Goal: Find specific page/section: Find specific page/section

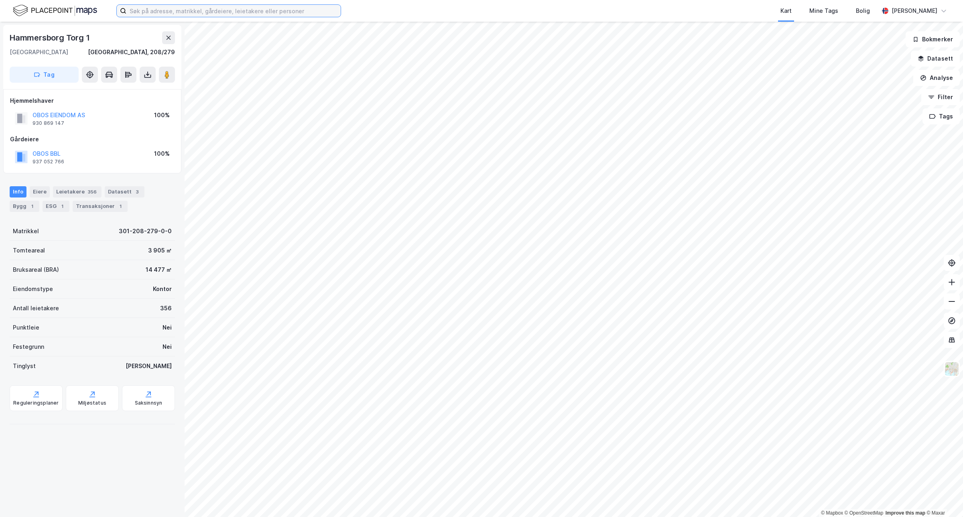
click at [137, 8] on input at bounding box center [233, 11] width 214 height 12
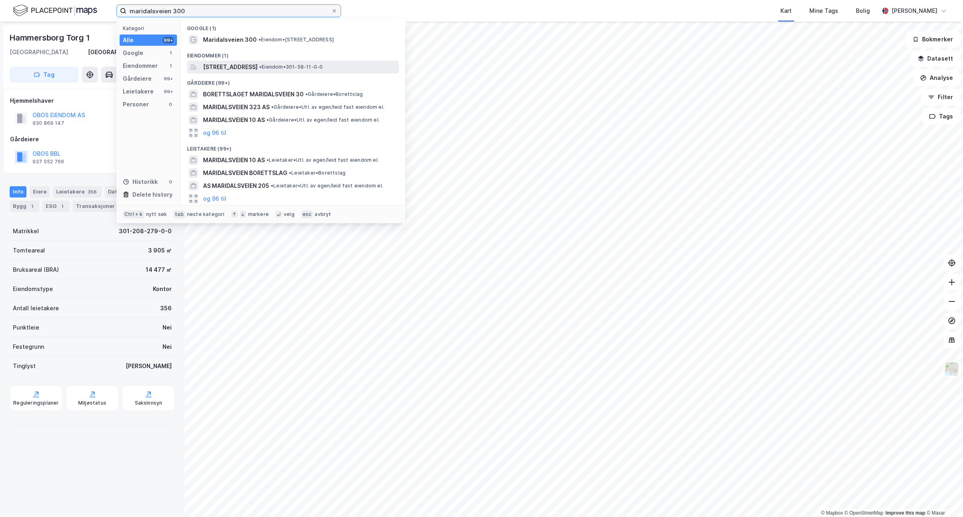
type input "maridalsveien 300"
click at [223, 70] on span "[STREET_ADDRESS]" at bounding box center [230, 67] width 55 height 10
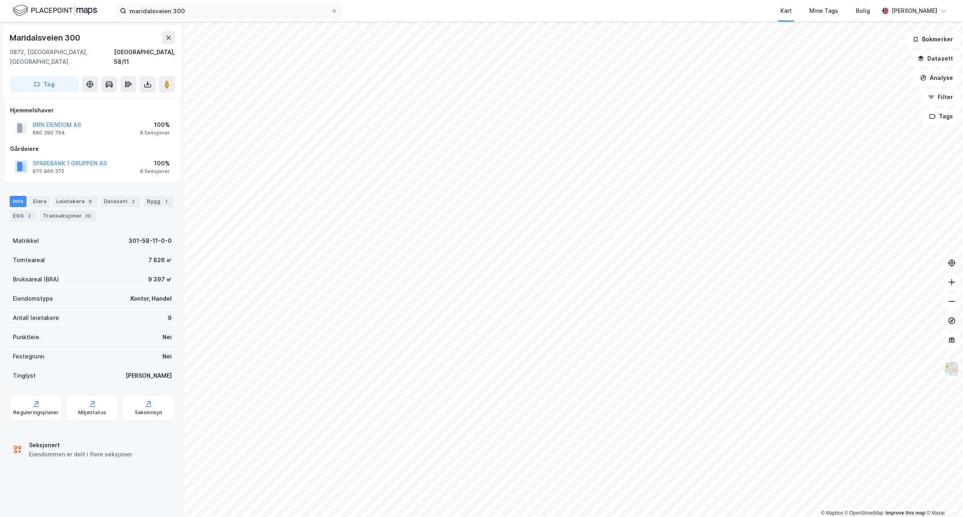
click at [502, 516] on html "maridalsveien 300 Kart Mine Tags Bolig [PERSON_NAME] © Mapbox © OpenStreetMap I…" at bounding box center [481, 258] width 963 height 517
click at [692, 516] on html "maridalsveien 300 Kart Mine Tags Bolig [PERSON_NAME] © Mapbox © OpenStreetMap I…" at bounding box center [481, 258] width 963 height 517
